Goal: Information Seeking & Learning: Find specific page/section

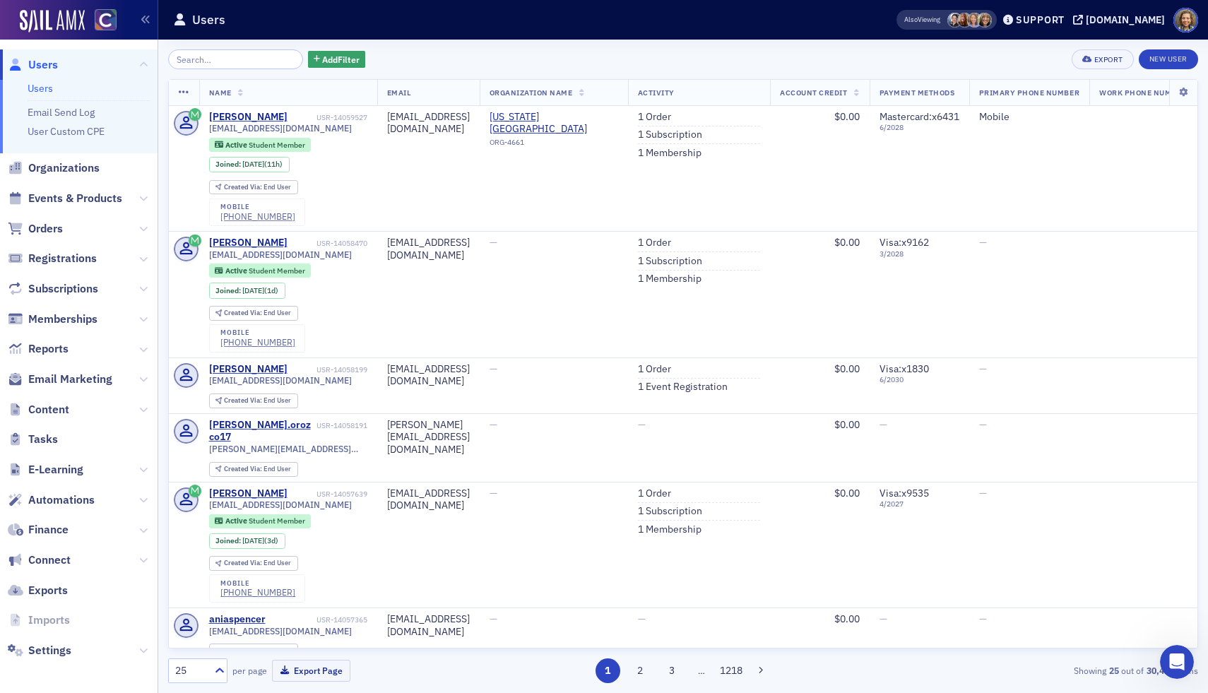
scroll to position [689, 0]
click at [1058, 18] on div "Support" at bounding box center [1040, 19] width 49 height 13
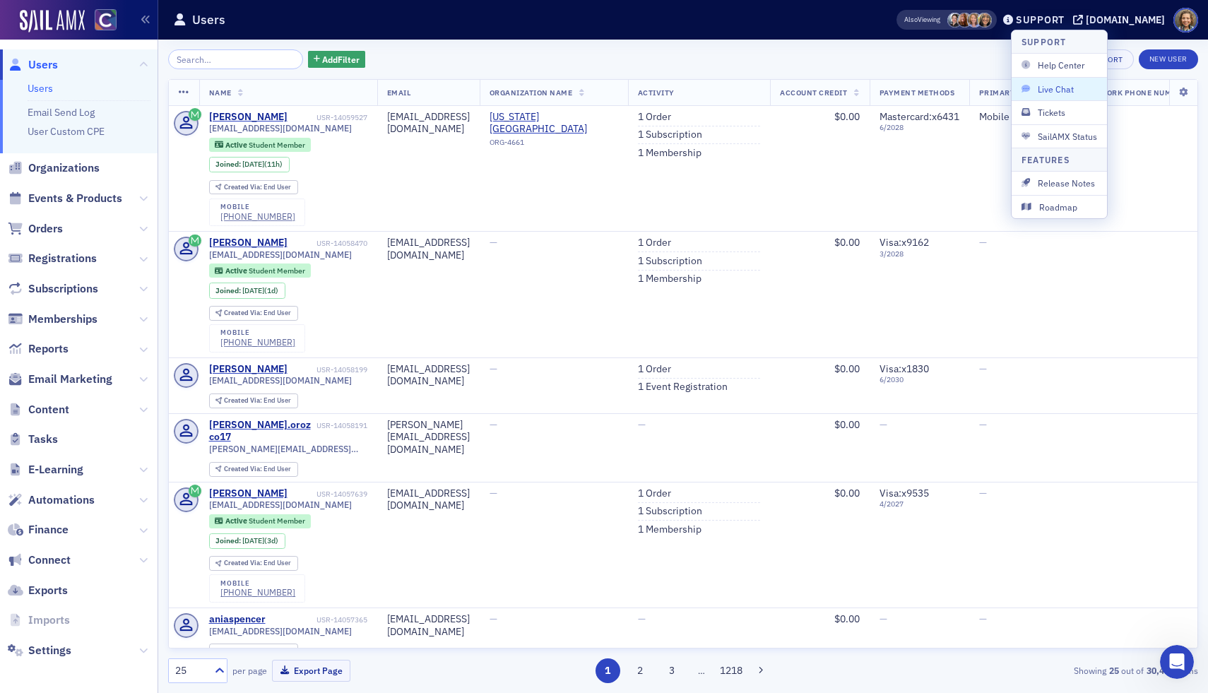
click at [1055, 86] on span "Live Chat" at bounding box center [1059, 89] width 76 height 13
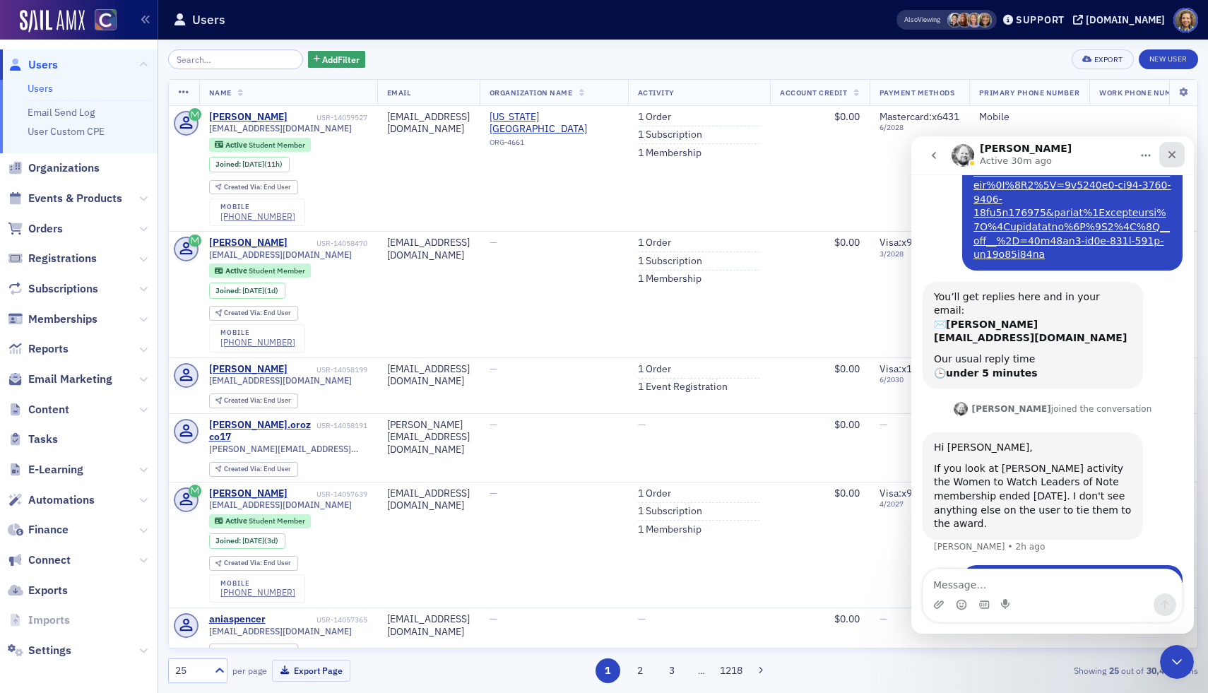
click at [1172, 151] on icon "Close" at bounding box center [1171, 154] width 11 height 11
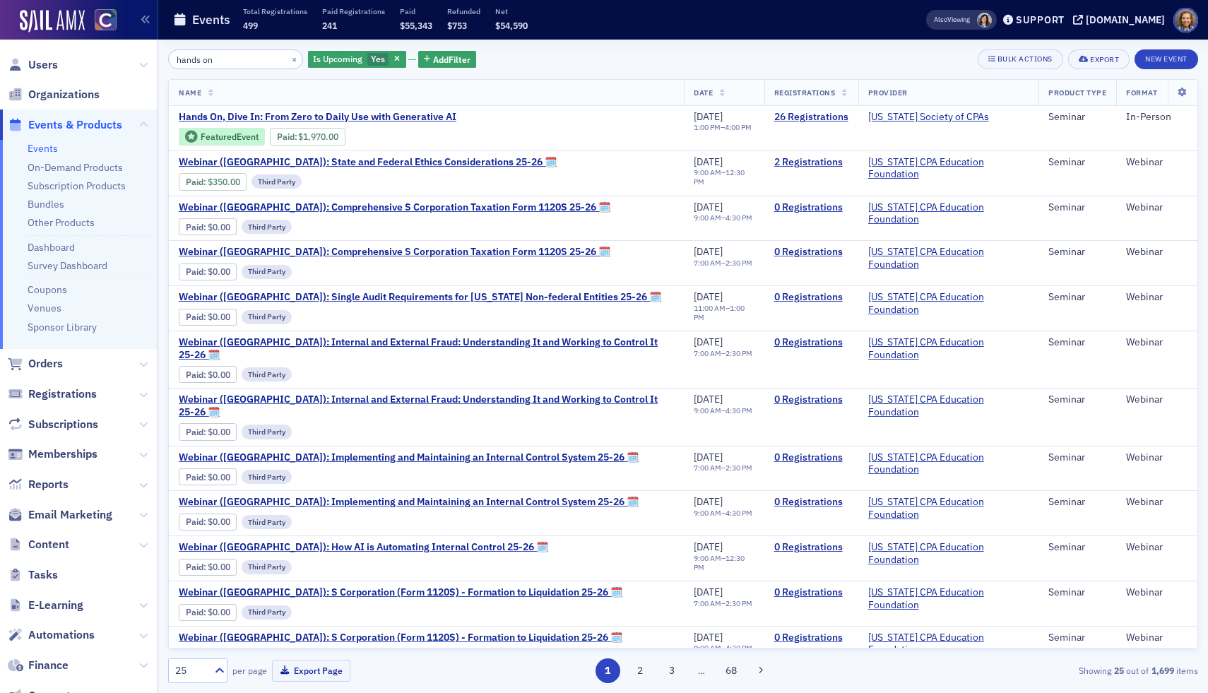
drag, startPoint x: 246, startPoint y: 65, endPoint x: 0, endPoint y: 10, distance: 251.9
click at [0, 15] on div "Users Organizations Events & Products Events On-Demand Products Subscription Pr…" at bounding box center [604, 346] width 1208 height 693
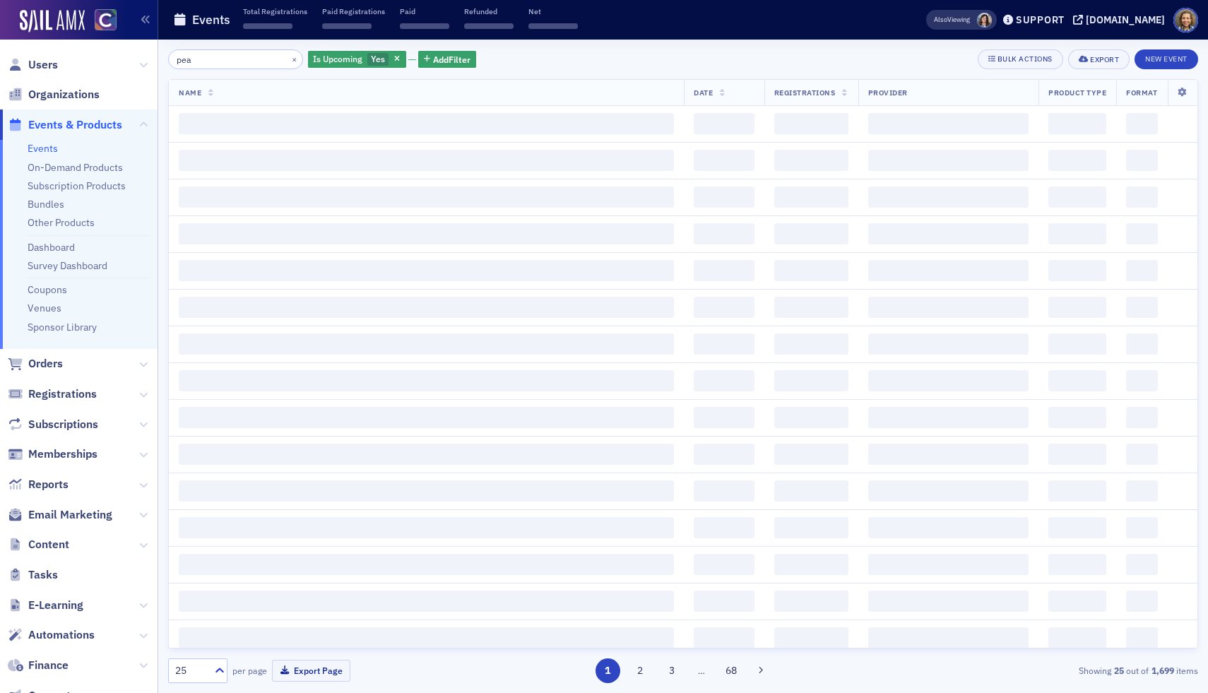
type input "peak"
